Goal: Task Accomplishment & Management: Manage account settings

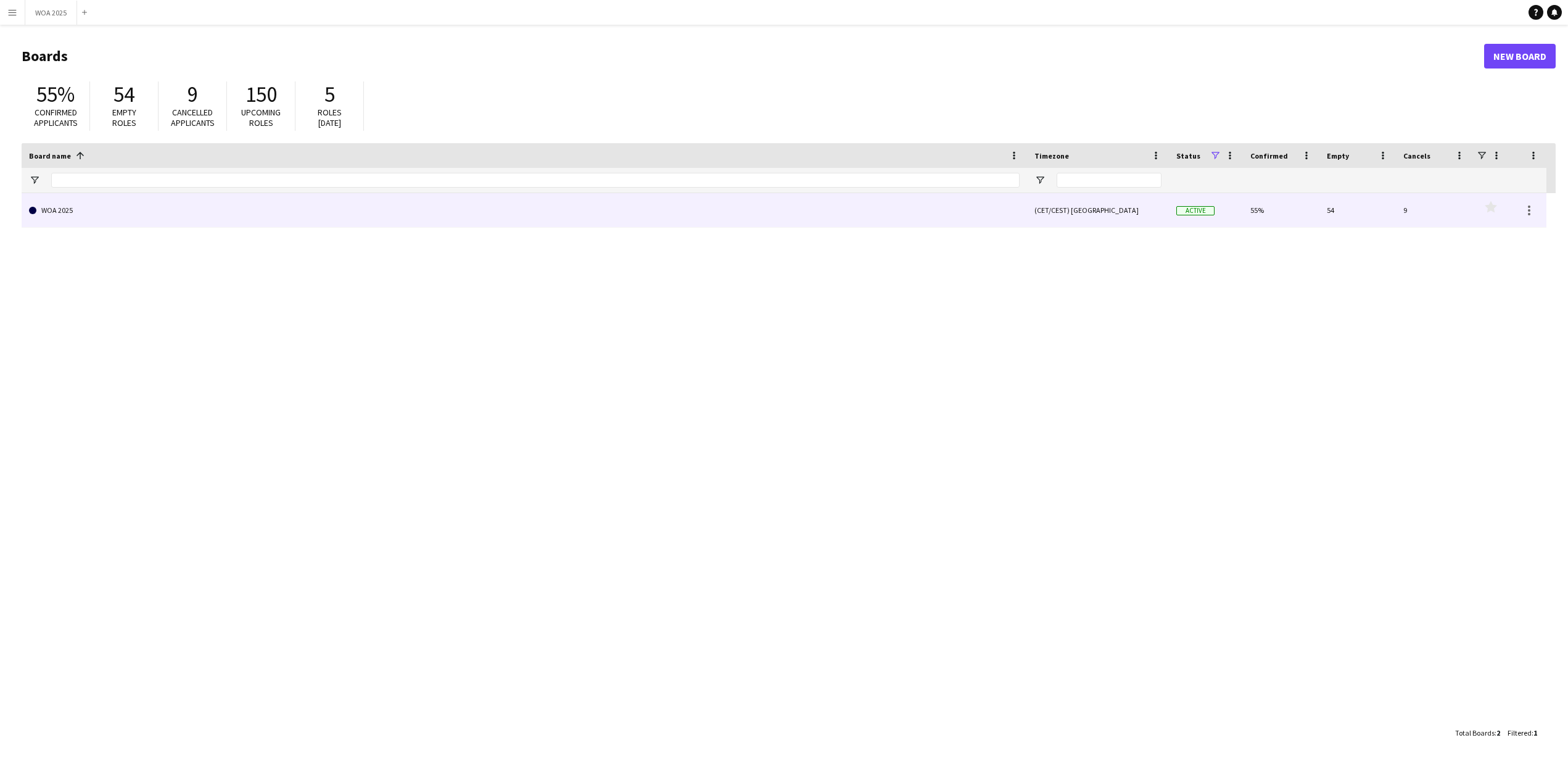
click at [51, 205] on link "WOA 2025" at bounding box center [525, 211] width 991 height 35
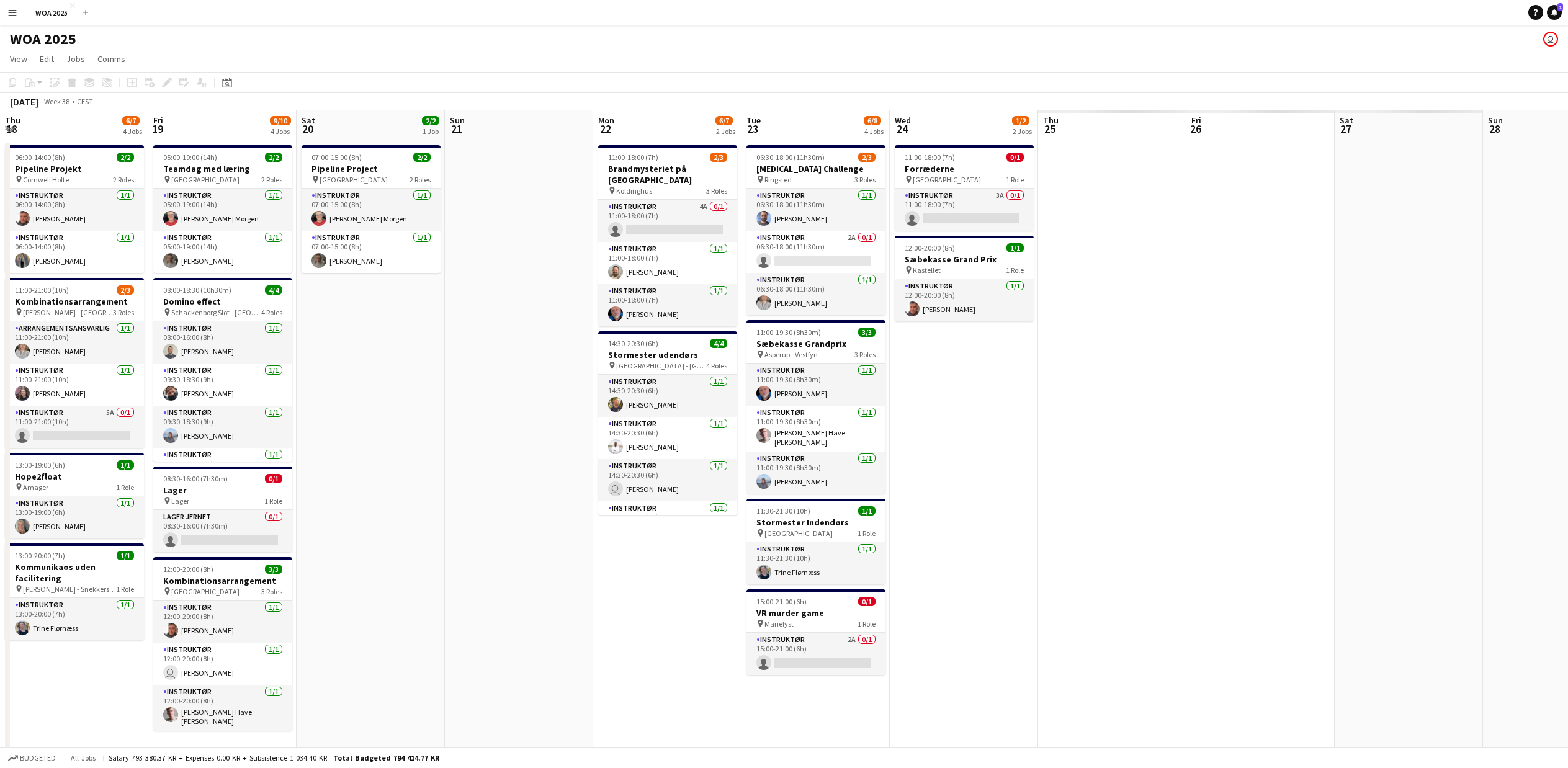
scroll to position [0, 411]
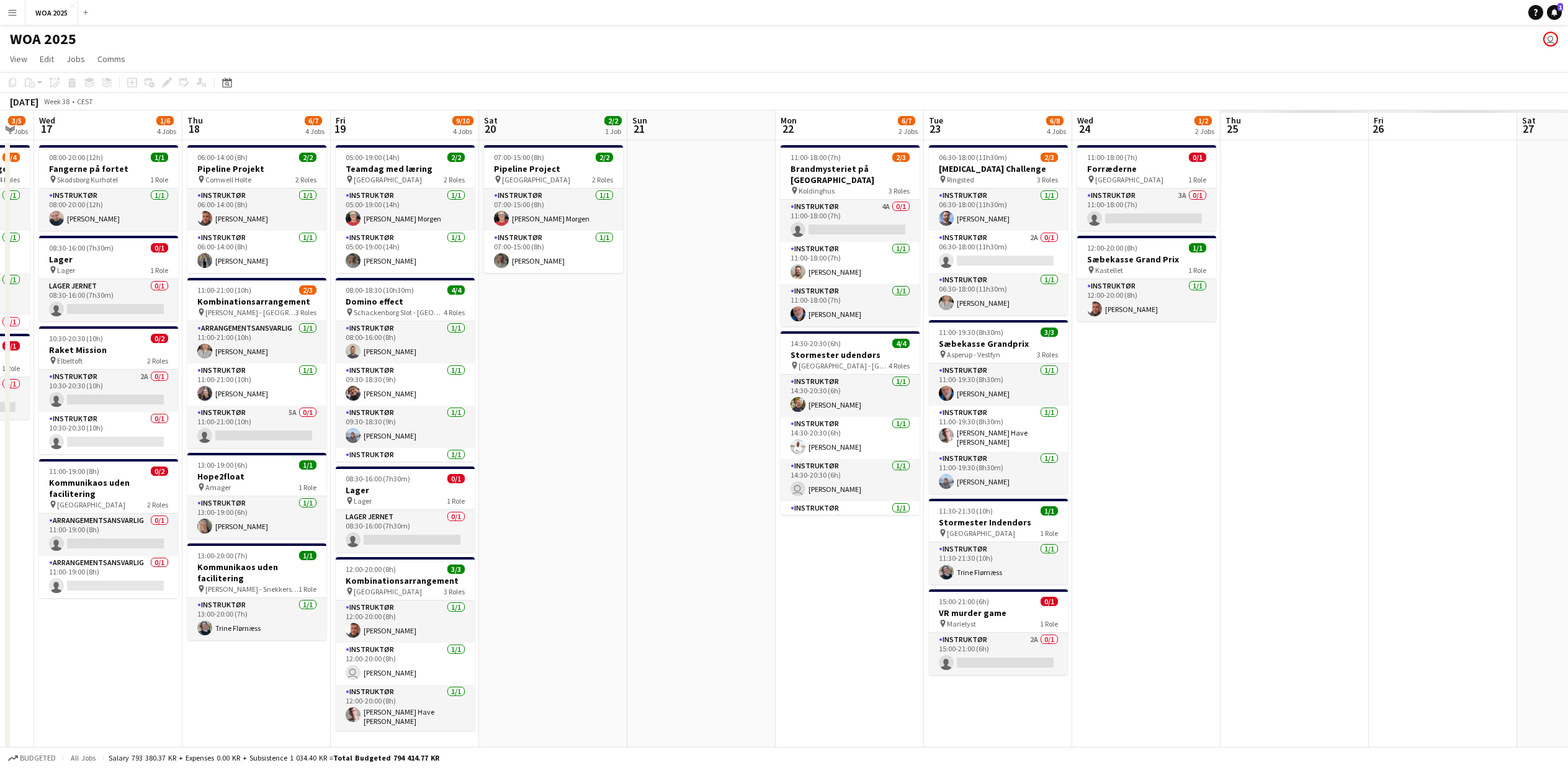
drag, startPoint x: 1393, startPoint y: 669, endPoint x: 93, endPoint y: 671, distance: 1300.0
click at [93, 671] on app-calendar-viewport "Sun 14 Mon 15 1/3 3 Jobs Tue 16 3/5 2 Jobs Wed 17 1/6 4 Jobs Thu 18 6/7 4 Jobs …" at bounding box center [784, 612] width 1568 height 1003
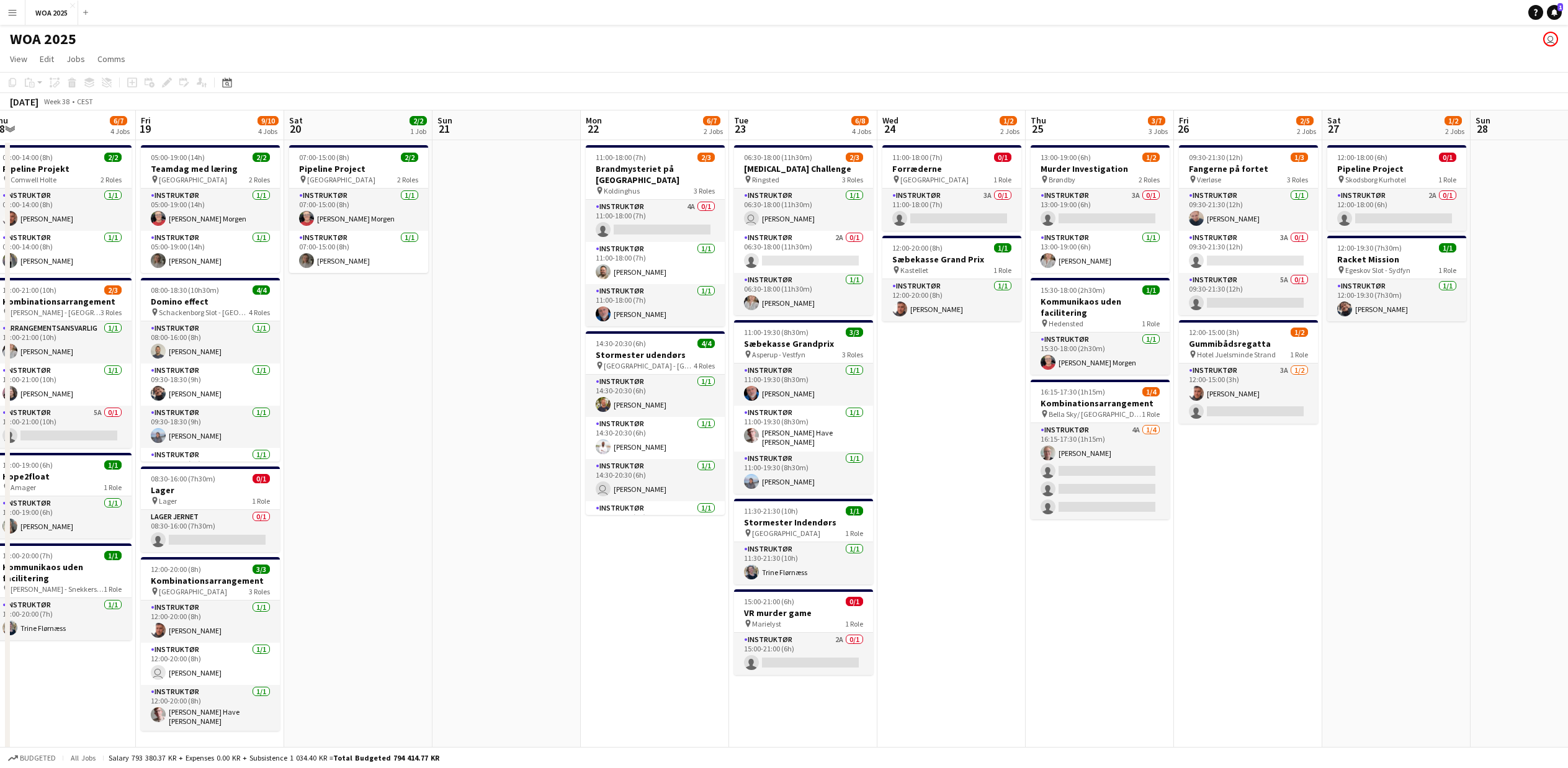
scroll to position [0, 483]
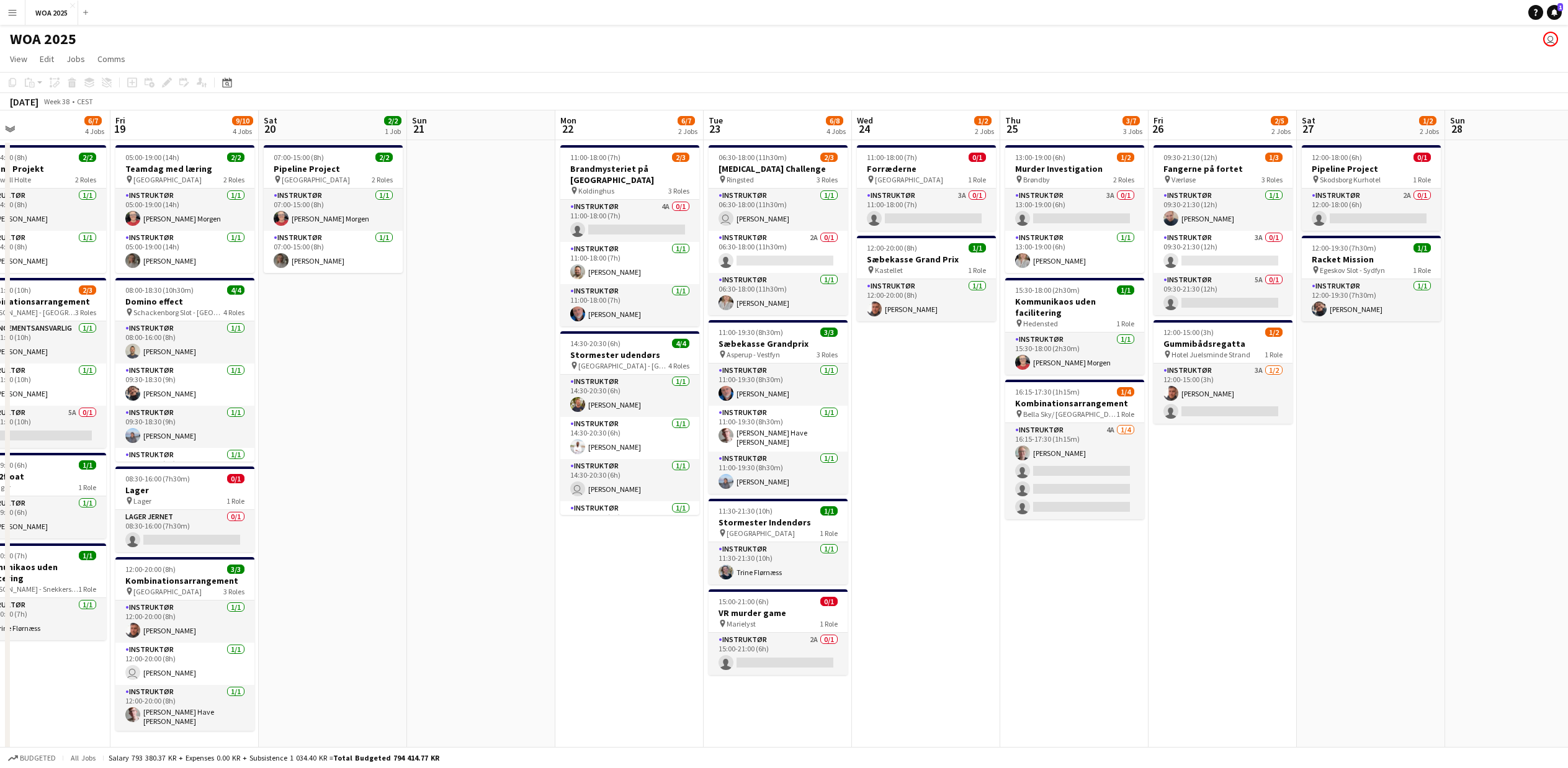
drag, startPoint x: 1363, startPoint y: 619, endPoint x: 993, endPoint y: 619, distance: 370.0
click at [993, 619] on app-calendar-viewport "Mon 15 1/3 3 Jobs Tue 16 3/5 2 Jobs Wed 17 1/6 4 Jobs Thu 18 6/7 4 Jobs Fri 19 …" at bounding box center [784, 612] width 1568 height 1003
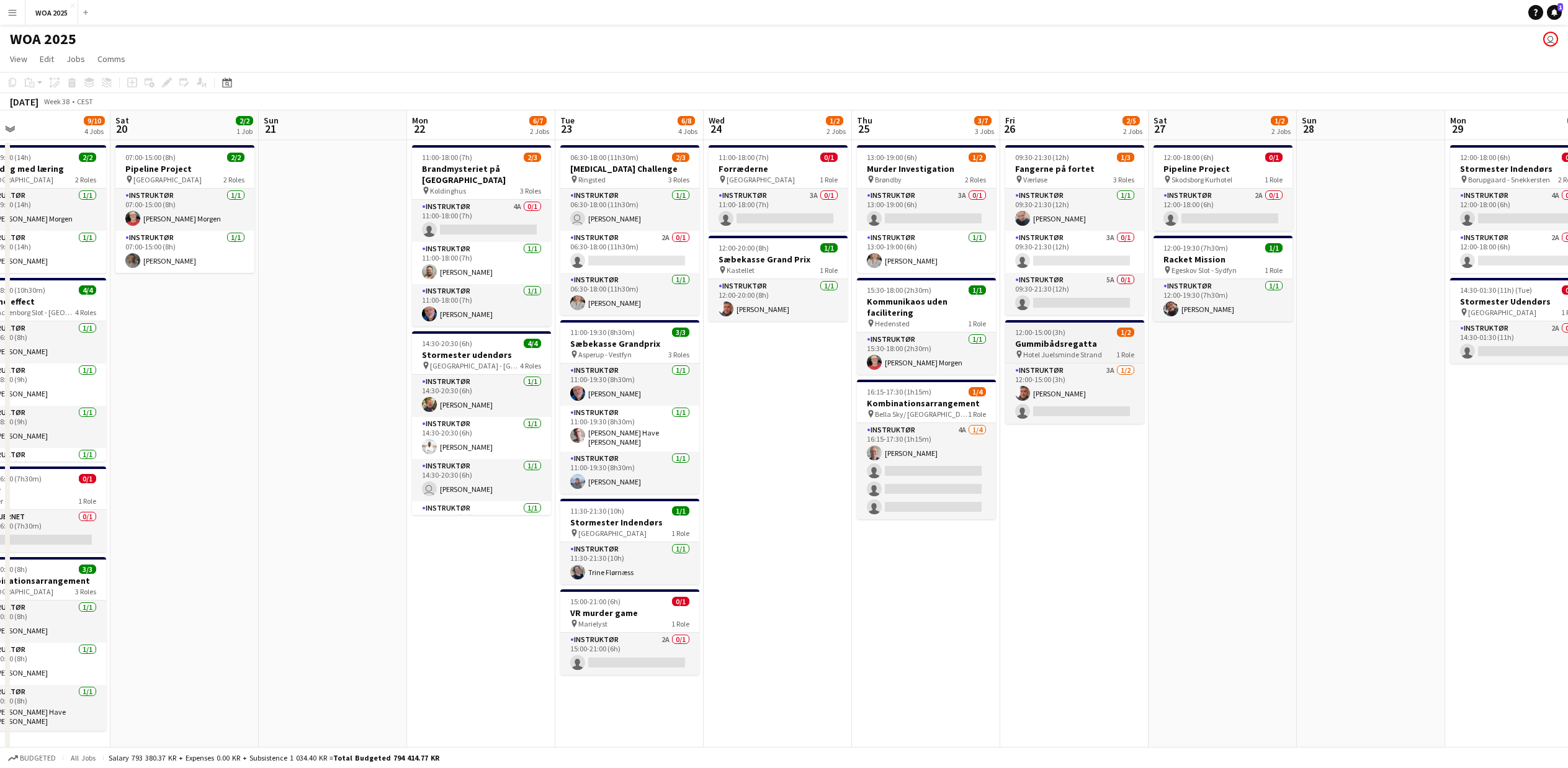
click at [1038, 342] on h3 "Gummibådsregatta" at bounding box center [1074, 343] width 139 height 11
click at [165, 81] on icon "Edit" at bounding box center [167, 82] width 10 height 10
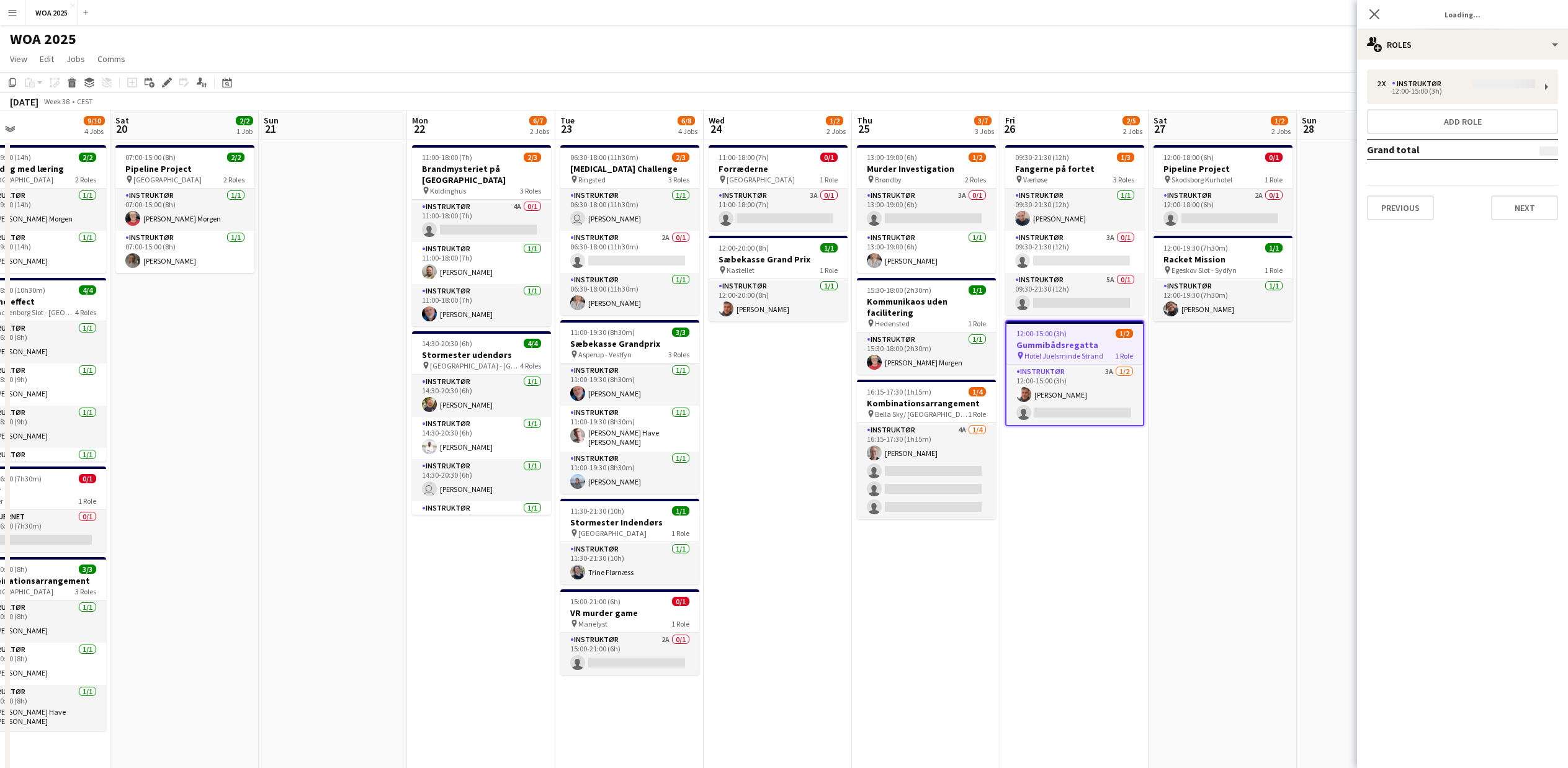
type input "*******"
click at [1470, 47] on div "multiple-users-add Roles" at bounding box center [1462, 44] width 211 height 29
click at [1469, 221] on div "cog-double-3 Settings" at bounding box center [1503, 221] width 123 height 24
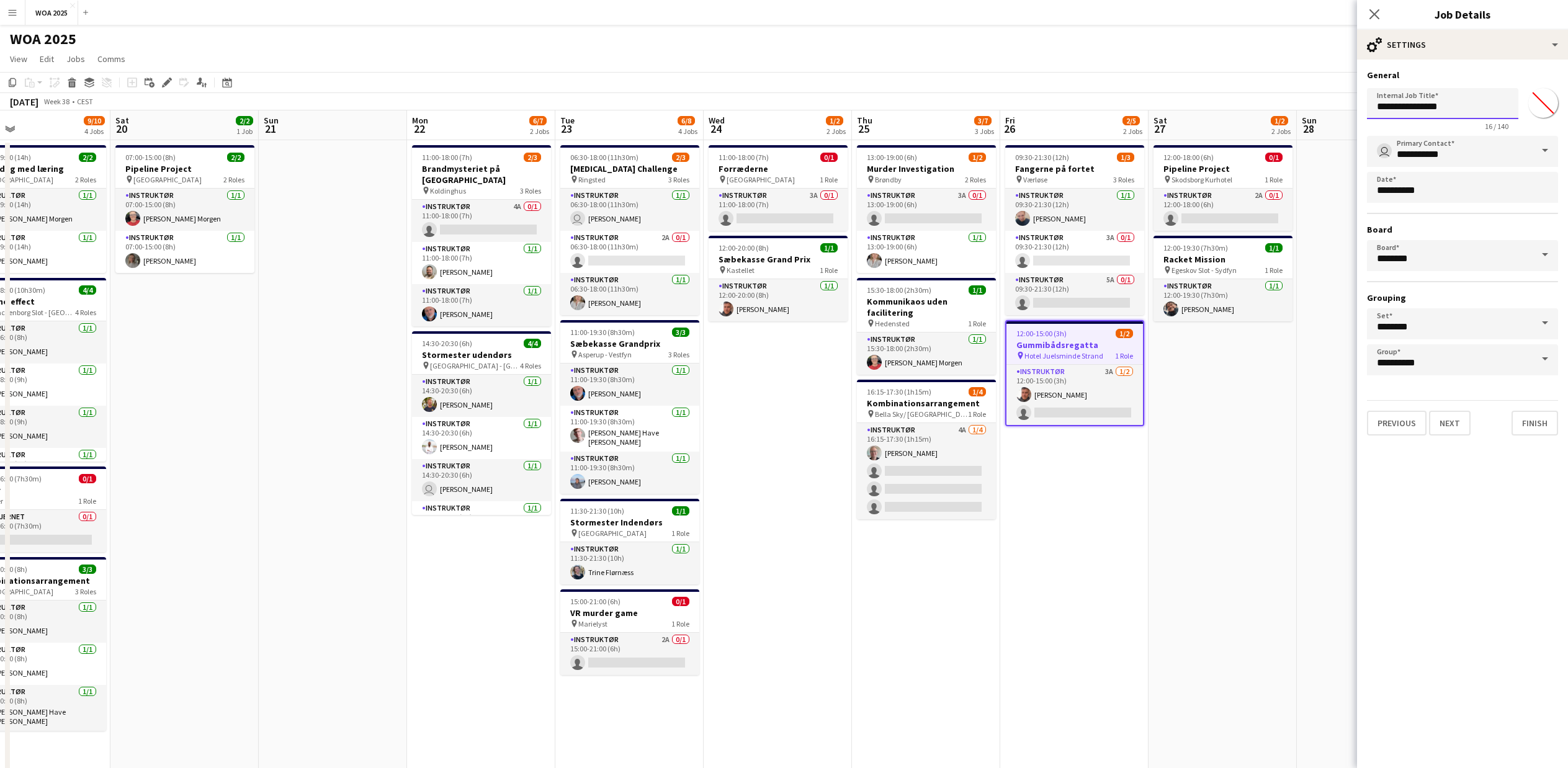
click at [1370, 109] on input "**********" at bounding box center [1443, 104] width 152 height 31
type input "**********"
click at [1545, 424] on button "Finish" at bounding box center [1536, 422] width 47 height 24
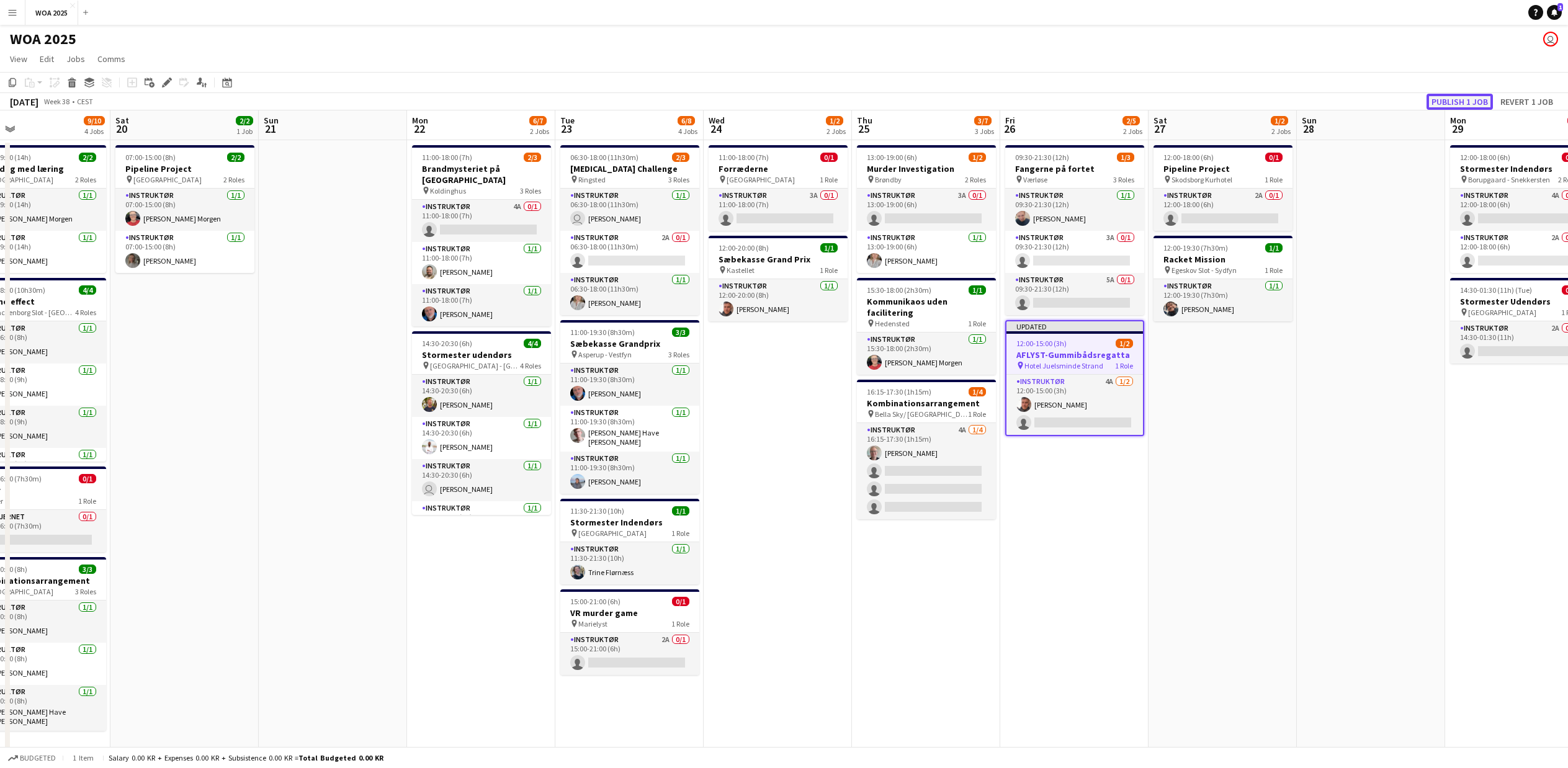
click at [1473, 101] on button "Publish 1 job" at bounding box center [1460, 102] width 66 height 17
